Goal: Task Accomplishment & Management: Use online tool/utility

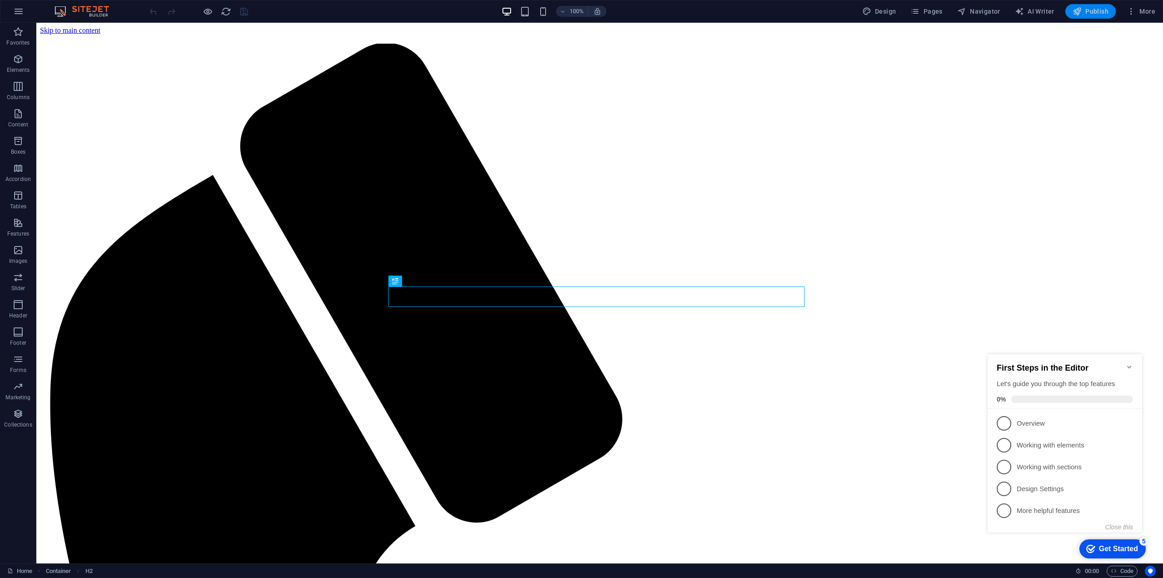
click at [1087, 10] on span "Publish" at bounding box center [1091, 11] width 36 height 9
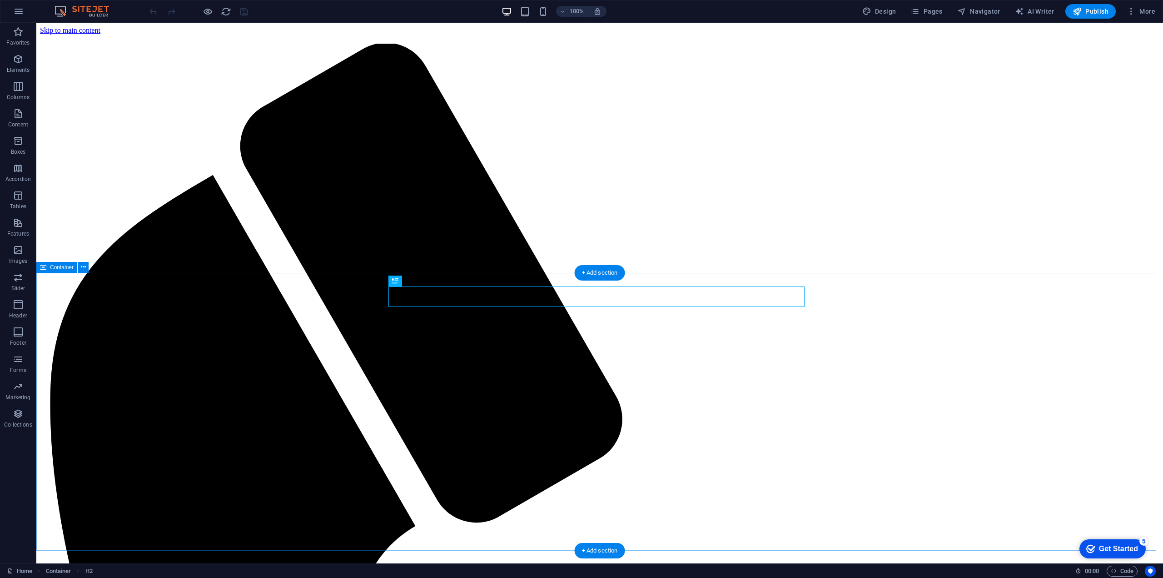
click at [1138, 8] on span "More" at bounding box center [1141, 11] width 29 height 9
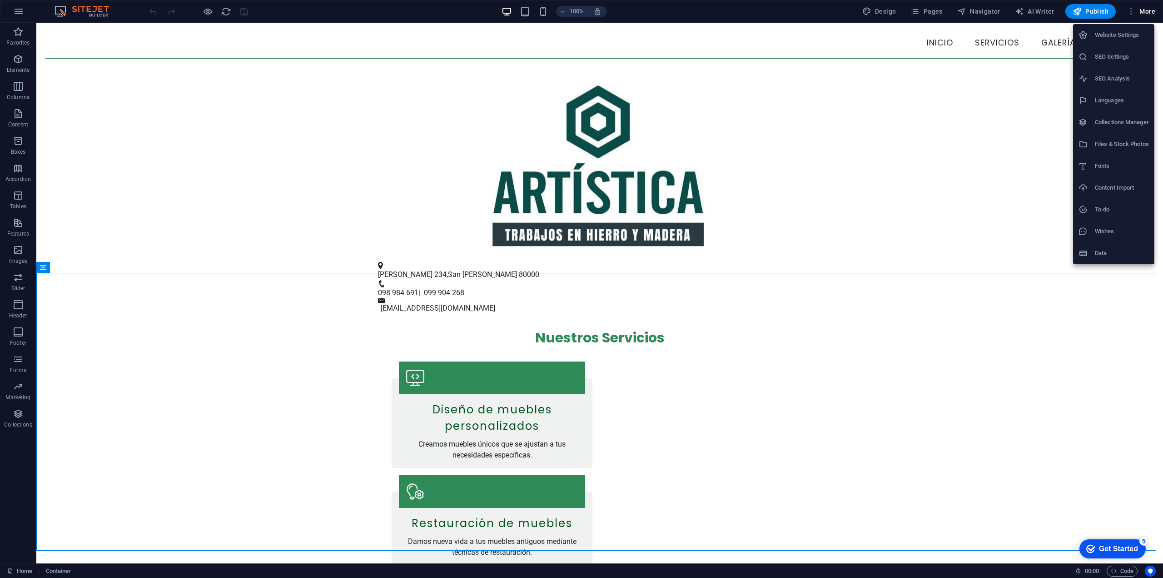
click at [1137, 8] on div at bounding box center [581, 289] width 1163 height 578
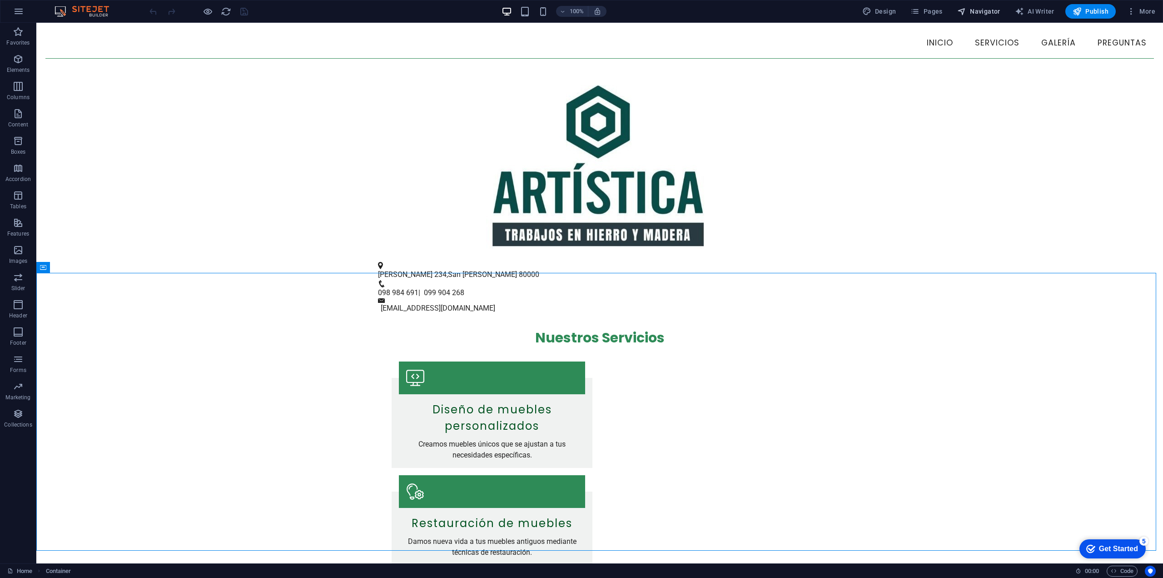
click at [967, 11] on icon "button" at bounding box center [961, 11] width 9 height 9
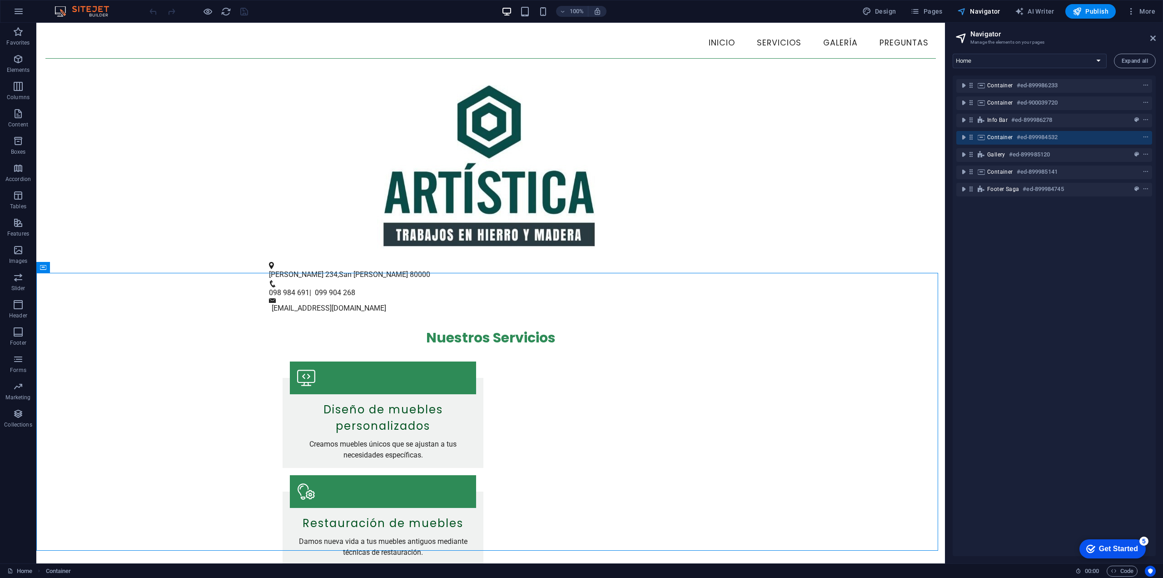
click at [971, 11] on span "Navigator" at bounding box center [978, 11] width 43 height 9
click at [198, 14] on div at bounding box center [199, 11] width 102 height 15
click at [203, 14] on icon "button" at bounding box center [208, 11] width 10 height 10
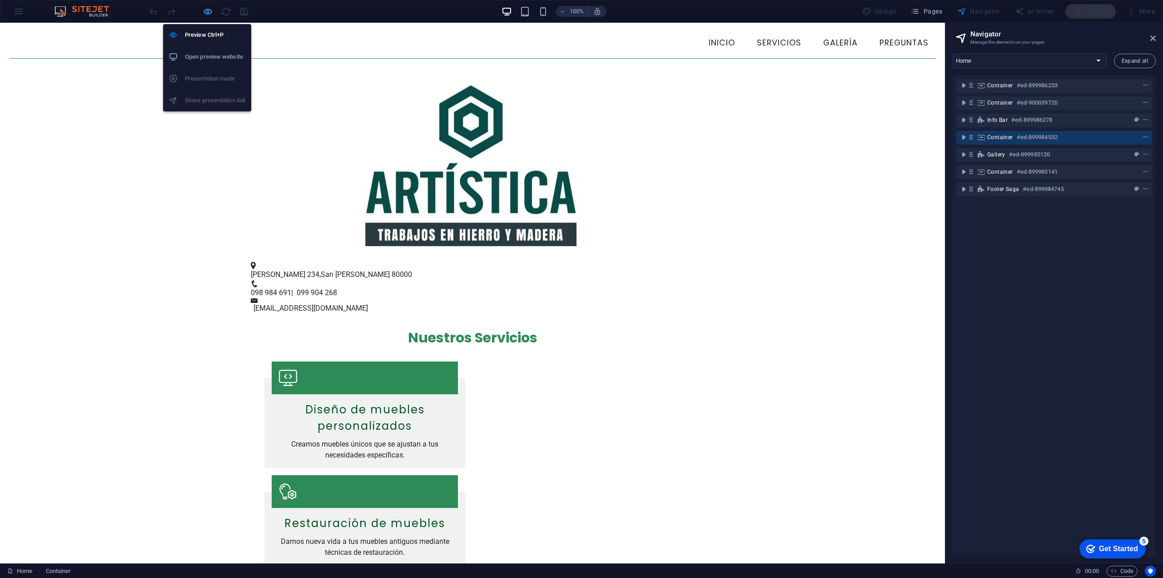
click at [209, 10] on icon "button" at bounding box center [208, 11] width 10 height 10
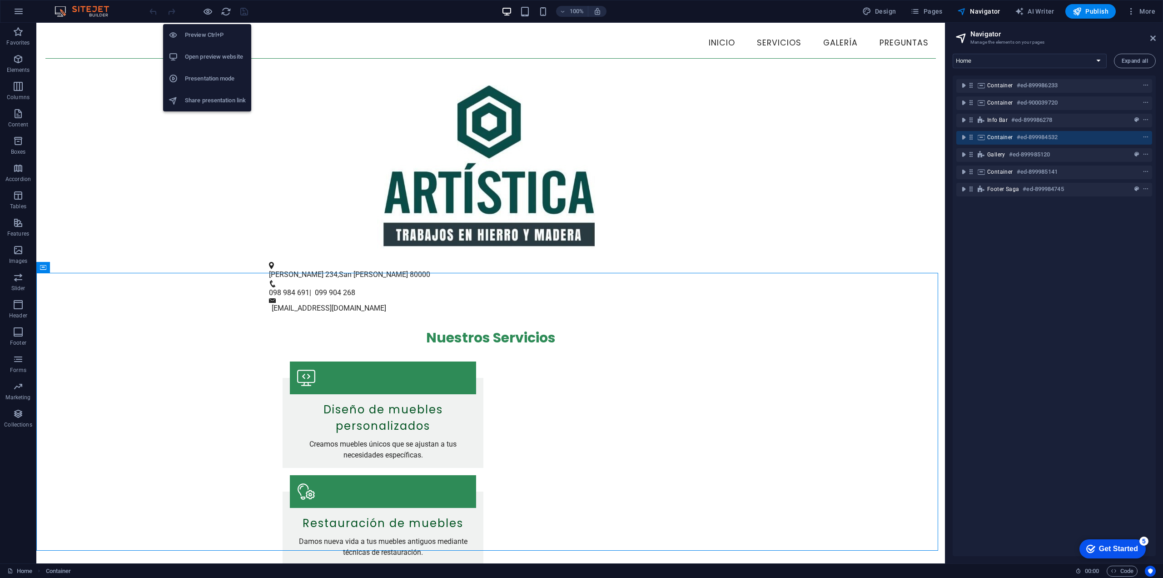
click at [226, 55] on h6 "Open preview website" at bounding box center [215, 56] width 61 height 11
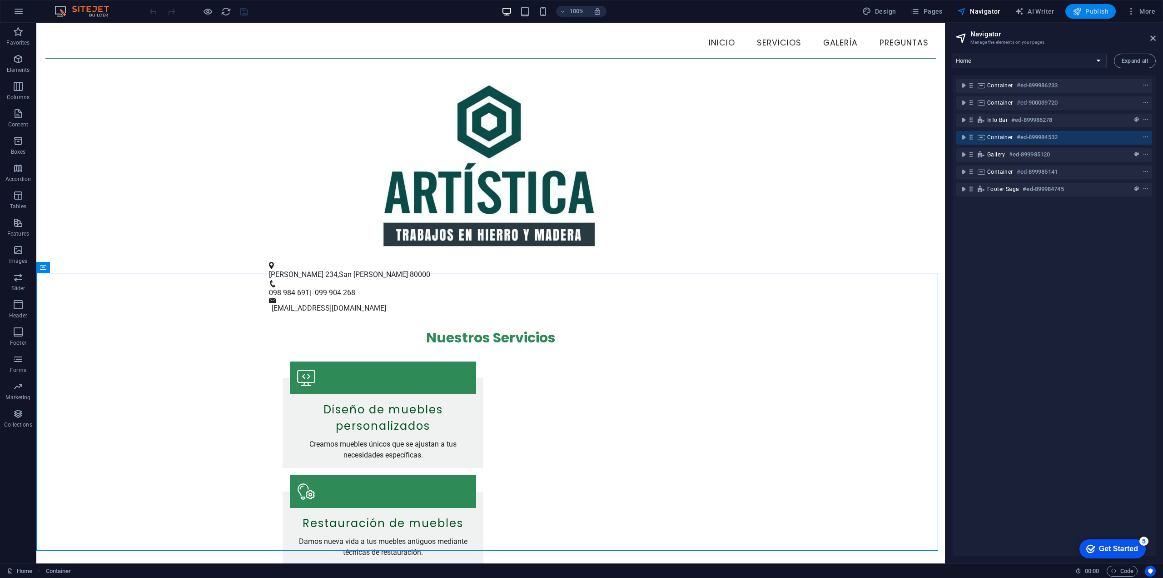
click at [1078, 16] on button "Publish" at bounding box center [1091, 11] width 50 height 15
